Goal: Task Accomplishment & Management: Complete application form

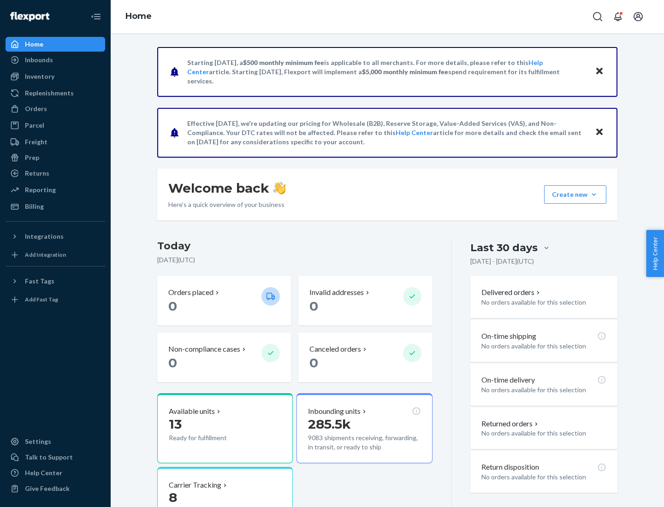
click at [594, 195] on button "Create new Create new inbound Create new order Create new product" at bounding box center [575, 194] width 62 height 18
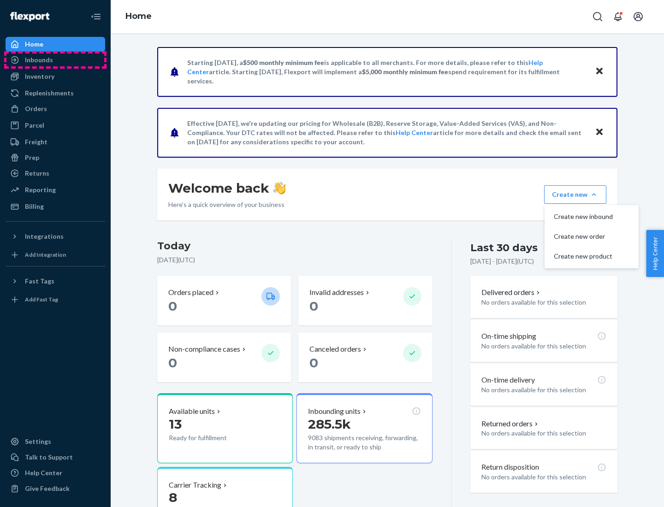
click at [55, 60] on div "Inbounds" at bounding box center [55, 59] width 98 height 13
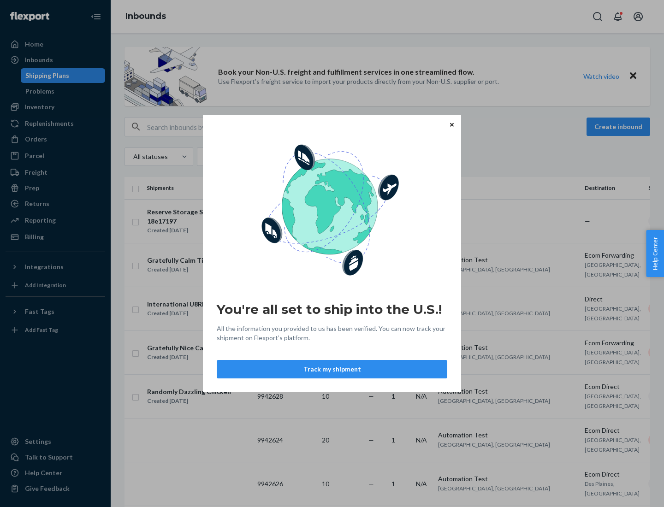
click at [332, 369] on button "Track my shipment" at bounding box center [332, 369] width 231 height 18
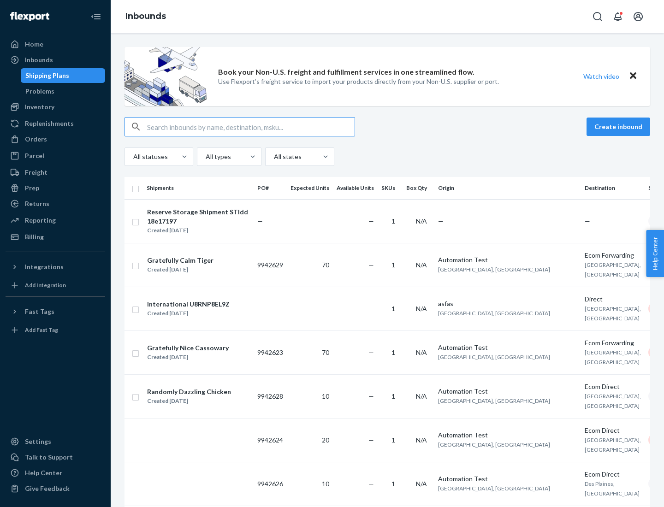
click at [620, 127] on button "Create inbound" at bounding box center [618, 127] width 64 height 18
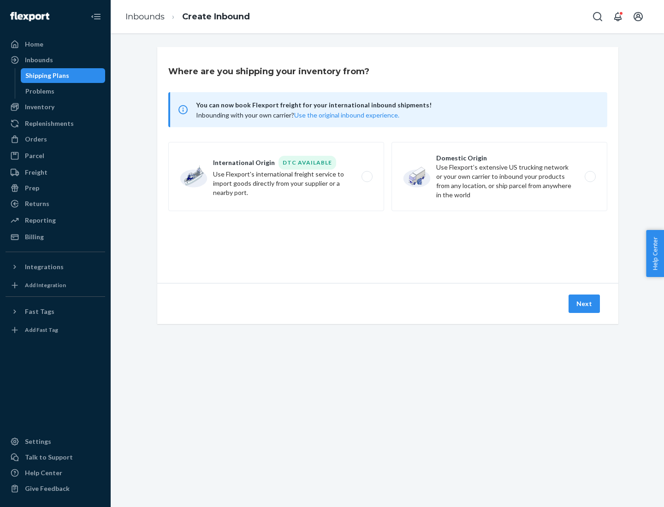
click at [276, 177] on label "International Origin DTC Available Use Flexport's international freight service…" at bounding box center [276, 176] width 216 height 69
click at [366, 177] on input "International Origin DTC Available Use Flexport's international freight service…" at bounding box center [369, 177] width 6 height 6
radio input "true"
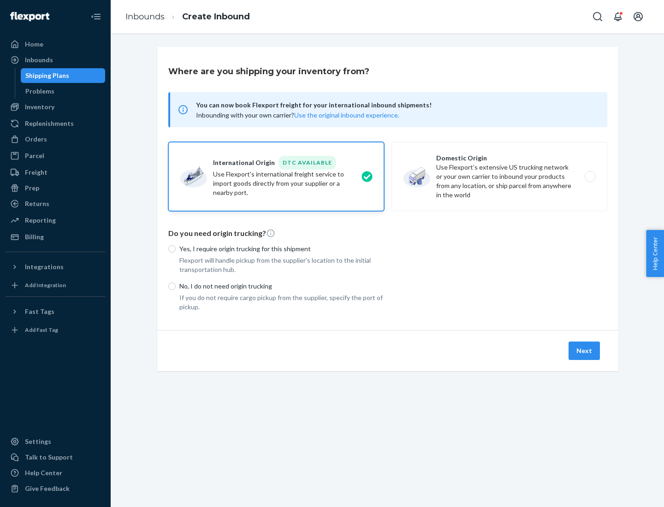
click at [282, 286] on p "No, I do not need origin trucking" at bounding box center [281, 286] width 205 height 9
click at [176, 286] on input "No, I do not need origin trucking" at bounding box center [171, 286] width 7 height 7
radio input "true"
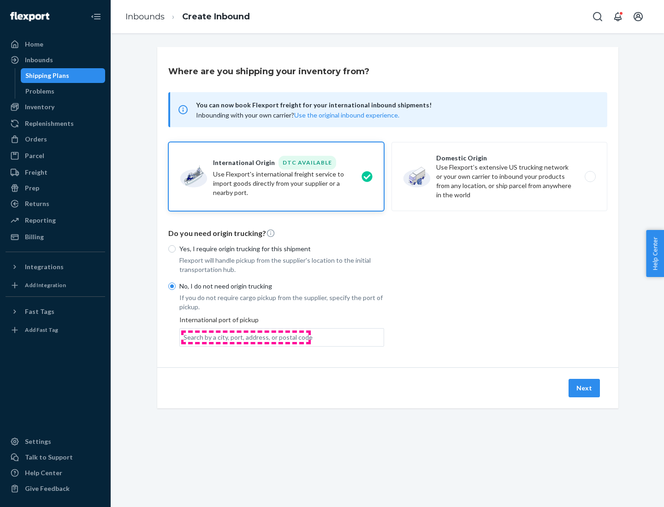
click at [246, 337] on div "Search by a city, port, address, or postal code" at bounding box center [247, 337] width 129 height 9
click at [184, 337] on input "Search by a city, port, address, or postal code" at bounding box center [183, 337] width 1 height 9
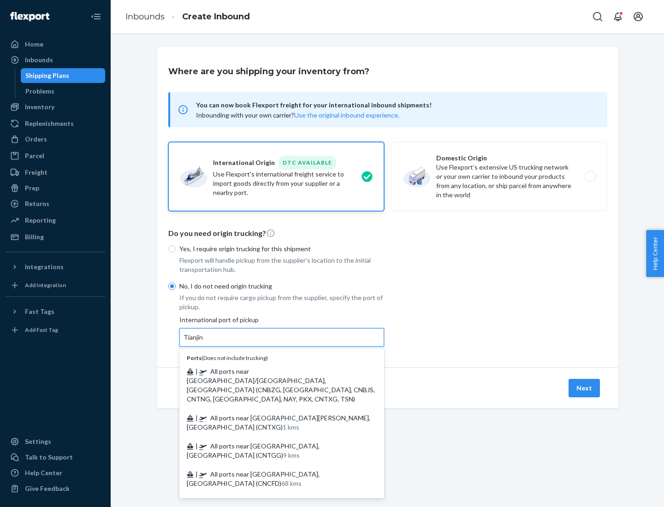
click at [272, 371] on span "| All ports near [GEOGRAPHIC_DATA]/[GEOGRAPHIC_DATA], [GEOGRAPHIC_DATA] (CNBZG,…" at bounding box center [281, 384] width 188 height 35
click at [204, 342] on input "Tianjin" at bounding box center [193, 337] width 20 height 9
type input "All ports near [GEOGRAPHIC_DATA]/[GEOGRAPHIC_DATA], [GEOGRAPHIC_DATA] (CNBZG, […"
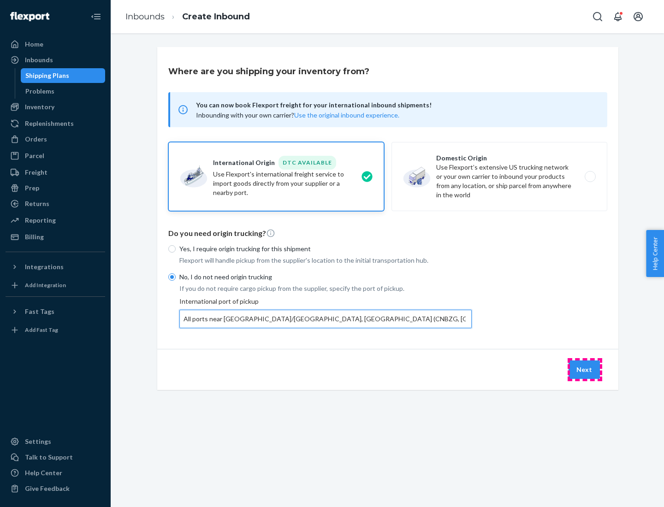
click at [585, 369] on button "Next" at bounding box center [583, 370] width 31 height 18
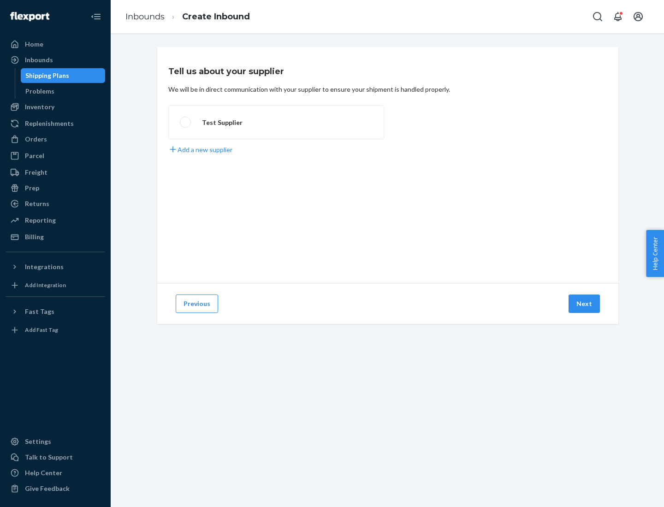
click at [276, 122] on label "Test Supplier" at bounding box center [276, 122] width 216 height 34
click at [186, 122] on input "Test Supplier" at bounding box center [183, 122] width 6 height 6
radio input "true"
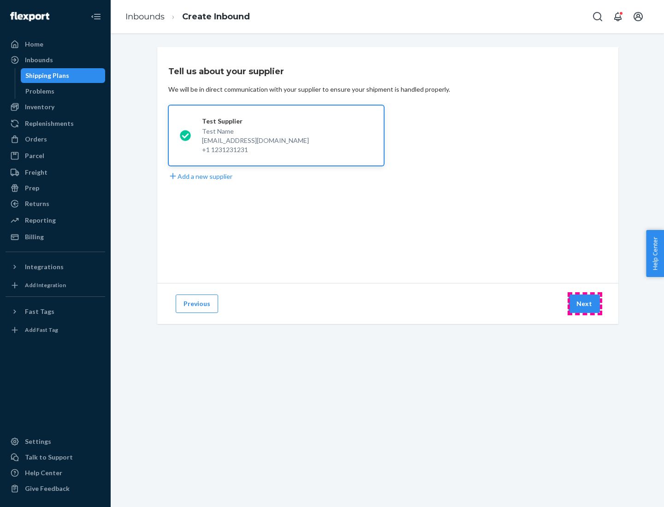
click at [585, 304] on button "Next" at bounding box center [583, 304] width 31 height 18
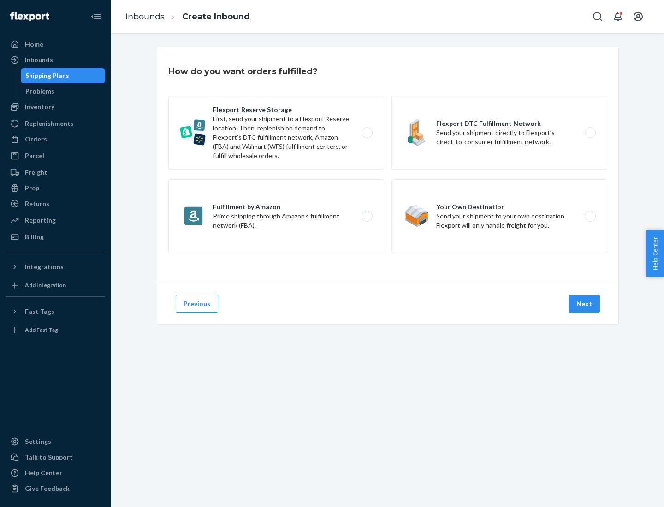
click at [276, 133] on label "Flexport Reserve Storage First, send your shipment to a Flexport Reserve locati…" at bounding box center [276, 133] width 216 height 74
click at [366, 133] on input "Flexport Reserve Storage First, send your shipment to a Flexport Reserve locati…" at bounding box center [369, 133] width 6 height 6
radio input "true"
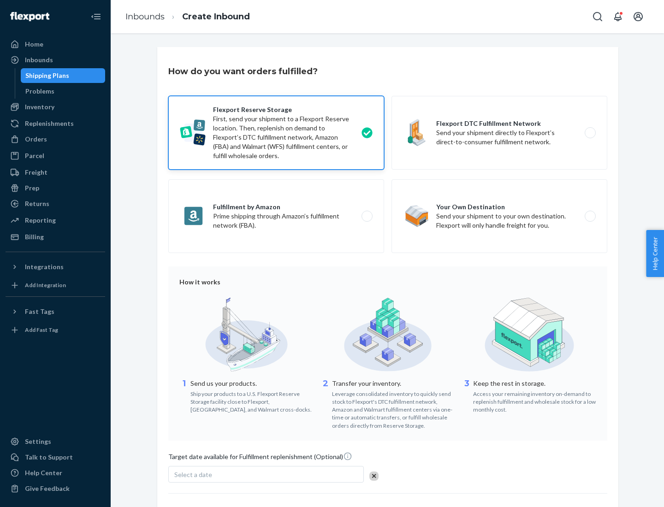
scroll to position [76, 0]
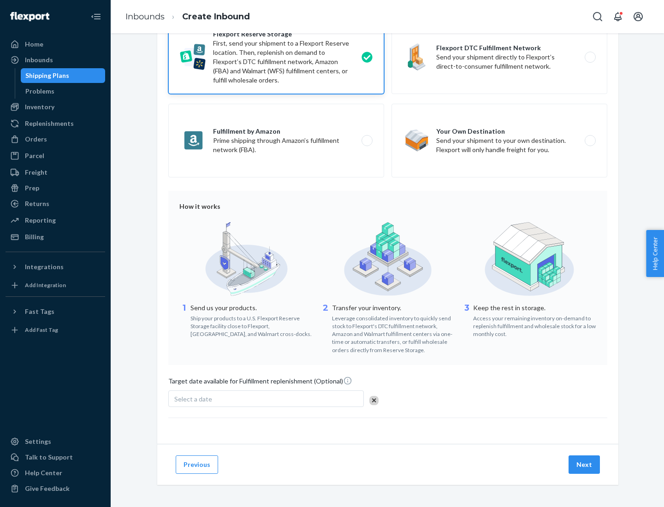
click at [585, 464] on button "Next" at bounding box center [583, 464] width 31 height 18
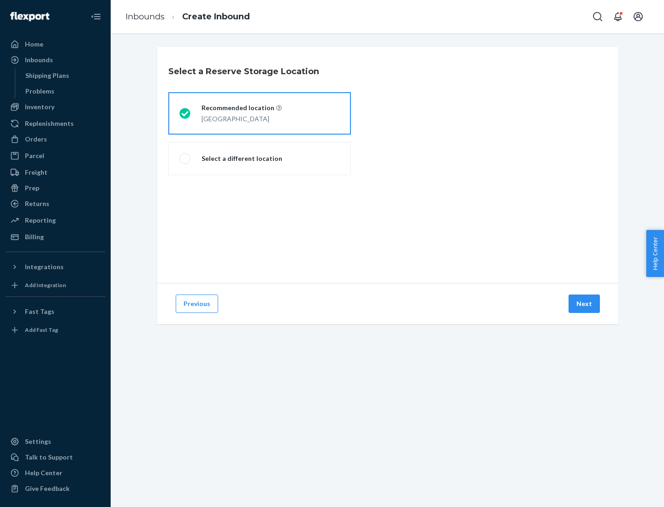
click at [260, 113] on div "[GEOGRAPHIC_DATA]" at bounding box center [241, 117] width 80 height 11
click at [185, 113] on input "Recommended location [GEOGRAPHIC_DATA]" at bounding box center [182, 114] width 6 height 6
click at [585, 304] on button "Next" at bounding box center [583, 304] width 31 height 18
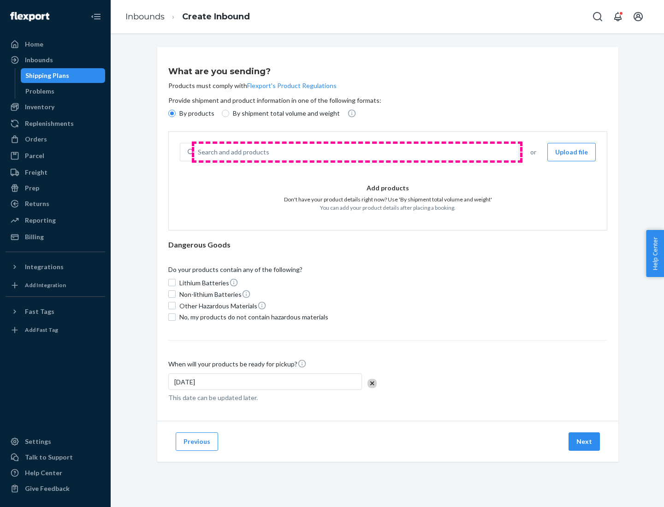
click at [357, 152] on div "Search and add products" at bounding box center [356, 152] width 325 height 17
click at [199, 152] on input "Search and add products" at bounding box center [198, 152] width 1 height 9
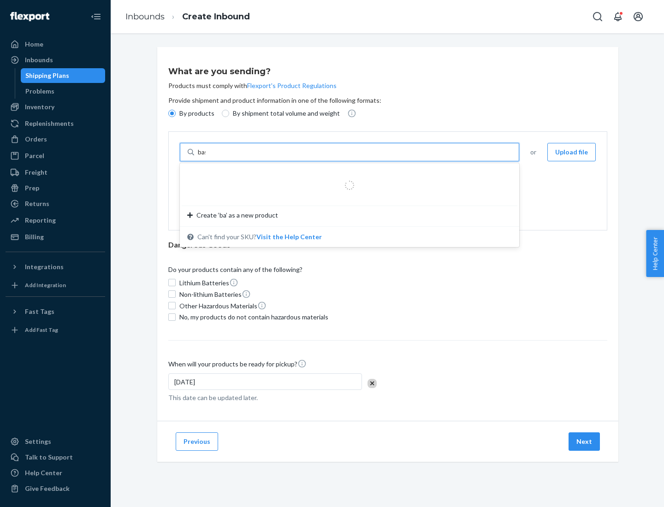
type input "basic"
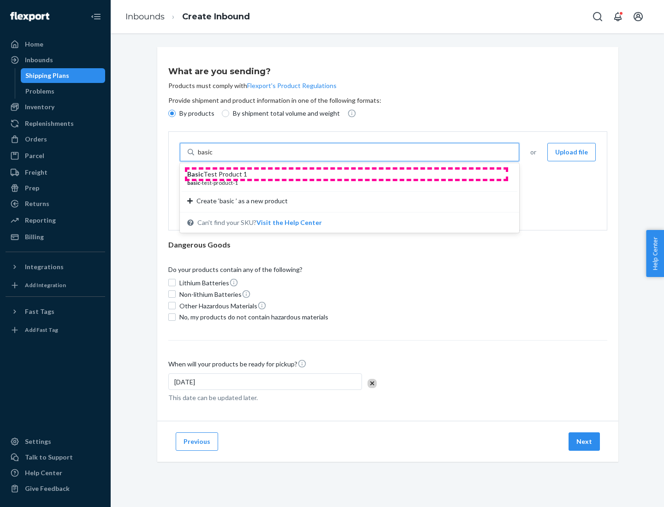
click at [346, 174] on div "Basic Test Product 1" at bounding box center [345, 174] width 317 height 9
click at [214, 157] on input "basic" at bounding box center [206, 152] width 17 height 9
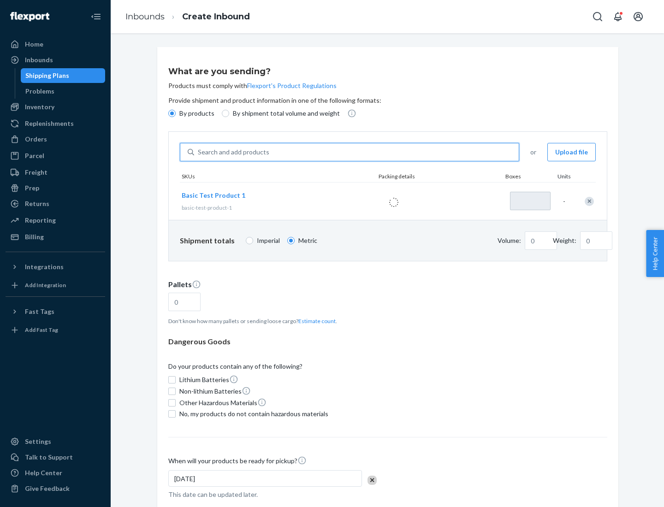
type input "1"
type input "1.09"
type input "3.27"
type input "3"
type input "0.01"
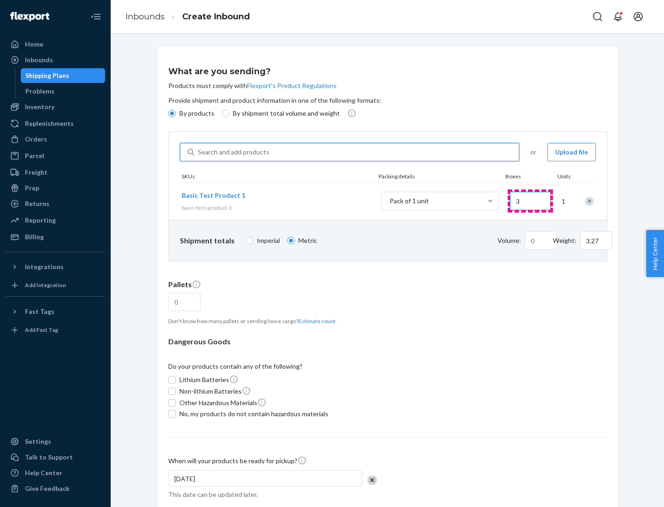
type input "32.66"
type input "30"
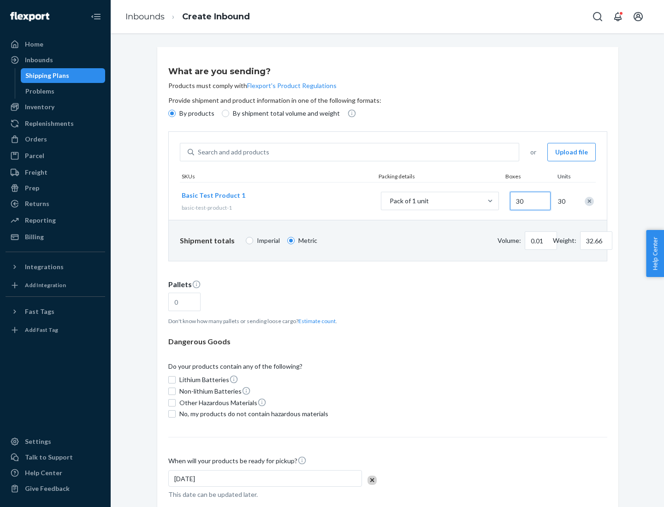
type input "0.07"
type input "326.59"
type input "300"
type input "0.68"
type input "3265.86"
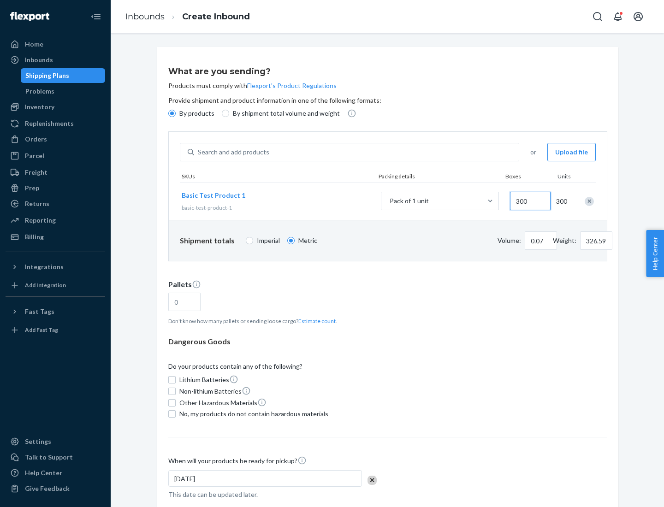
type input "3000"
type input "1.09"
type input "1"
type input "10.89"
type input "10"
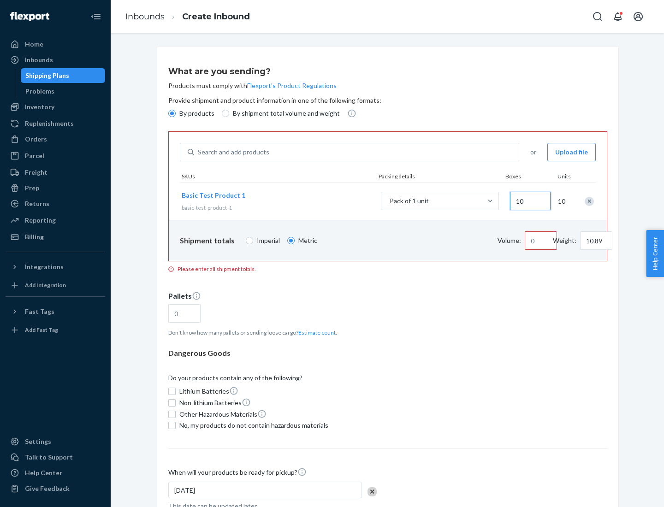
type input "0.02"
type input "108.86"
type input "100"
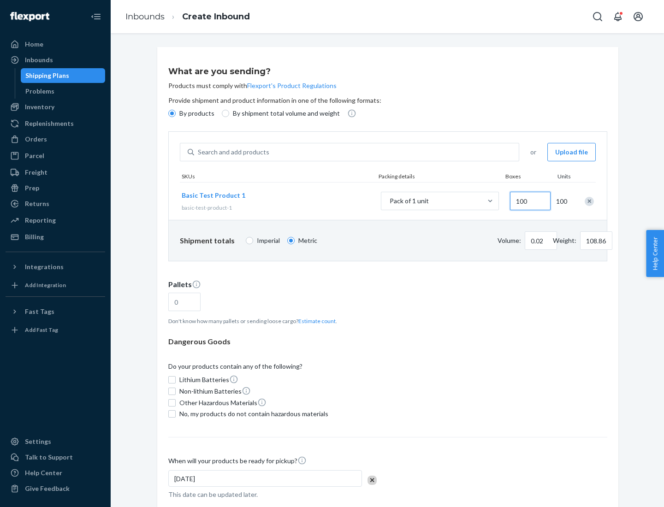
type input "0.23"
type input "1088.62"
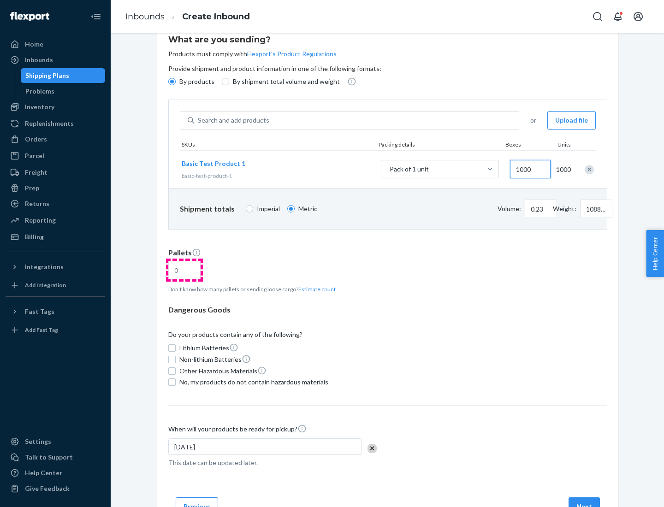
type input "1000"
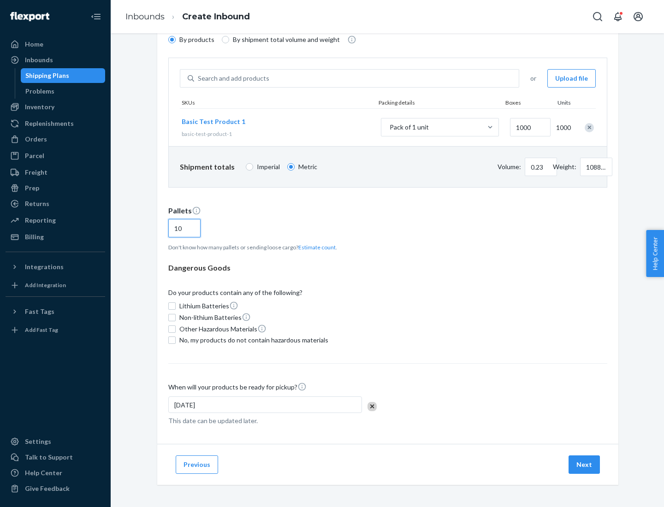
type input "10"
click at [252, 340] on span "No, my products do not contain hazardous materials" at bounding box center [253, 340] width 149 height 9
click at [176, 340] on input "No, my products do not contain hazardous materials" at bounding box center [171, 340] width 7 height 7
checkbox input "true"
click at [585, 465] on button "Next" at bounding box center [583, 464] width 31 height 18
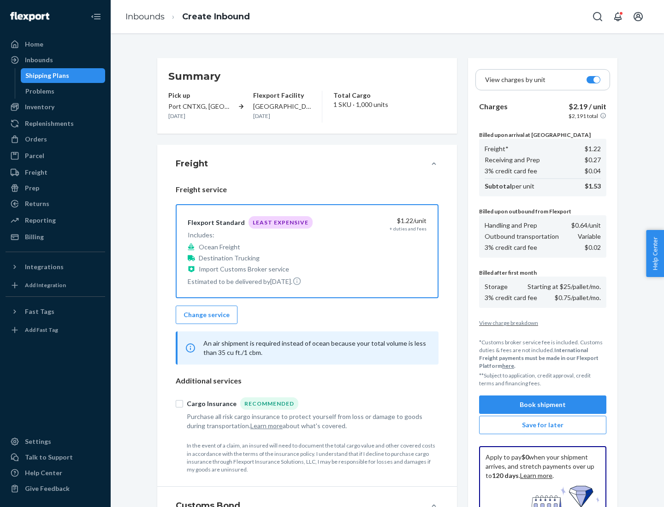
scroll to position [135, 0]
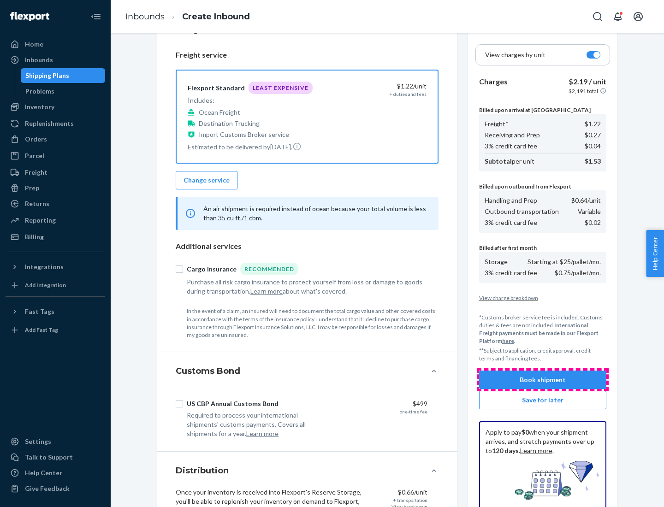
click at [543, 380] on button "Book shipment" at bounding box center [542, 380] width 127 height 18
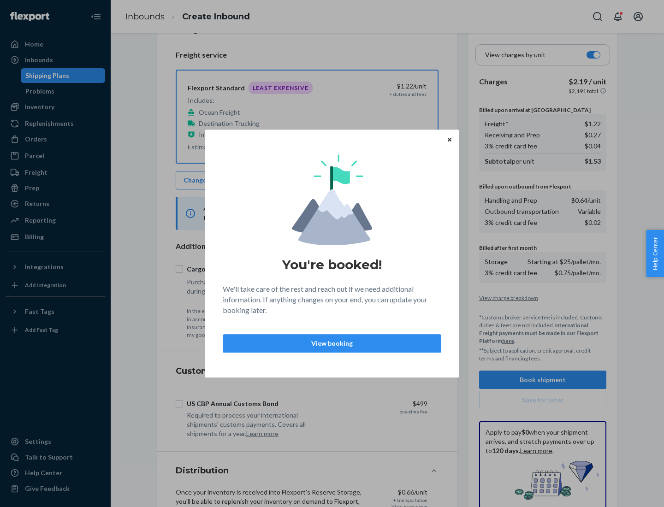
click at [332, 343] on p "View booking" at bounding box center [332, 343] width 203 height 9
